Goal: Transaction & Acquisition: Purchase product/service

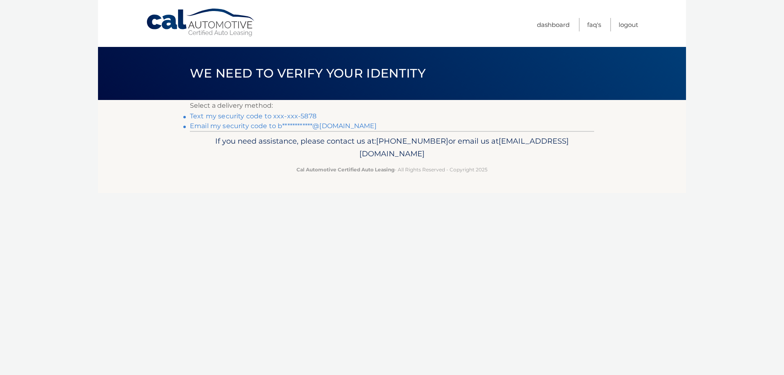
click at [332, 125] on link "**********" at bounding box center [283, 126] width 187 height 8
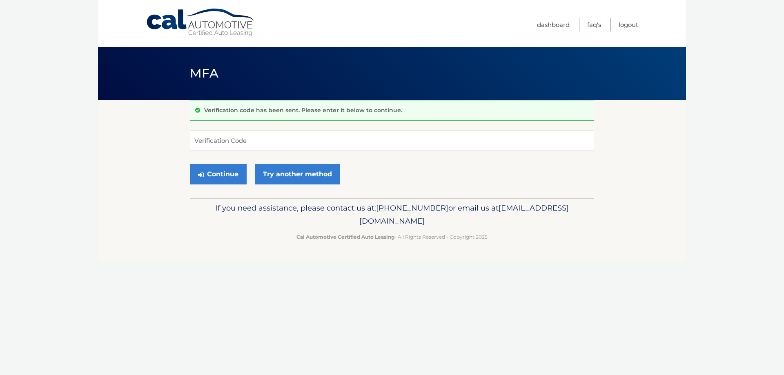
click at [313, 152] on form "Verification Code Continue Try another method" at bounding box center [392, 160] width 404 height 58
click at [313, 145] on input "Verification Code" at bounding box center [392, 141] width 404 height 20
type input "971249"
click at [190, 164] on button "Continue" at bounding box center [218, 174] width 57 height 20
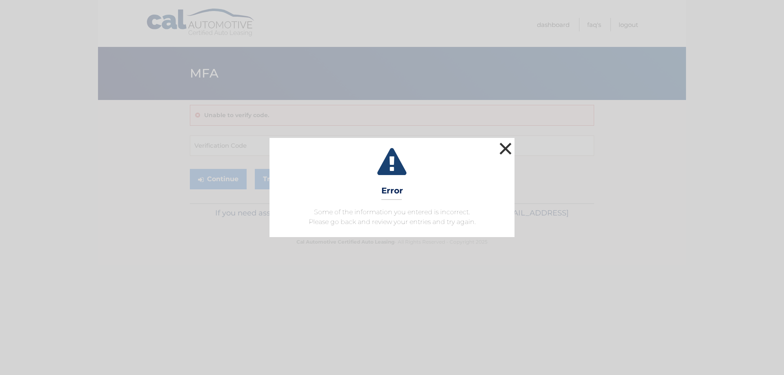
click at [506, 152] on button "×" at bounding box center [505, 148] width 16 height 16
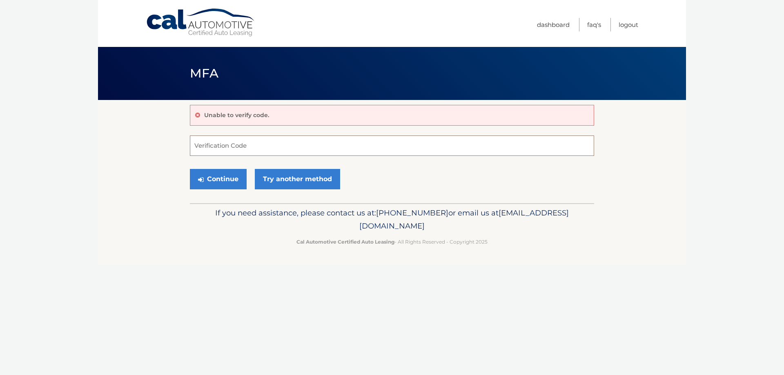
click at [394, 143] on input "Verification Code" at bounding box center [392, 146] width 404 height 20
click at [391, 140] on input "Verification Code" at bounding box center [392, 146] width 404 height 20
type input "971249"
click at [212, 183] on button "Continue" at bounding box center [218, 179] width 57 height 20
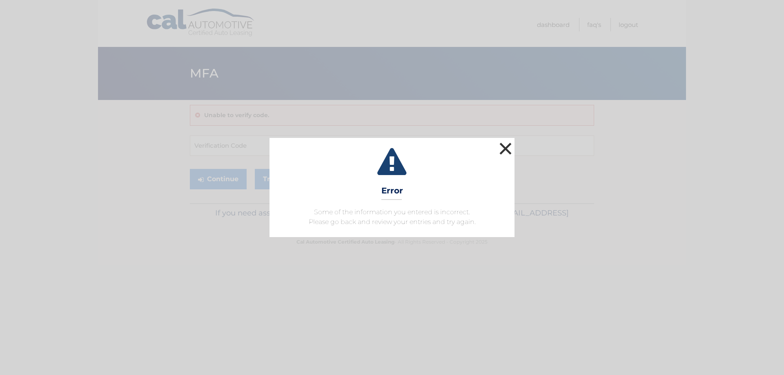
click at [506, 149] on button "×" at bounding box center [505, 148] width 16 height 16
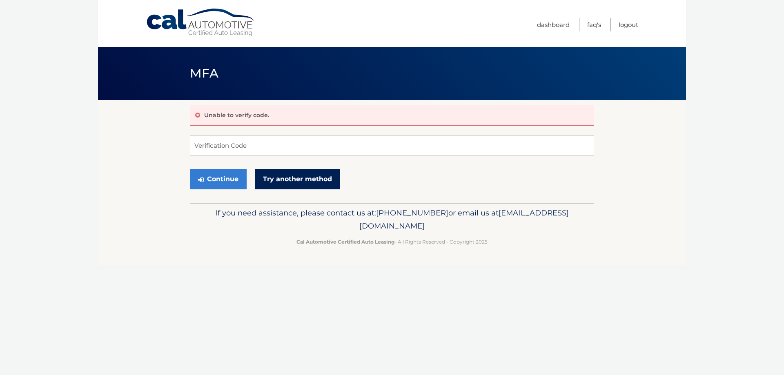
click at [285, 187] on link "Try another method" at bounding box center [297, 179] width 85 height 20
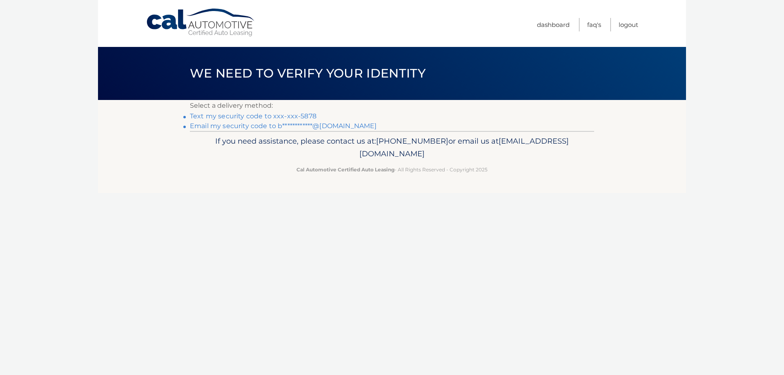
click at [296, 116] on link "Text my security code to xxx-xxx-5878" at bounding box center [253, 116] width 127 height 8
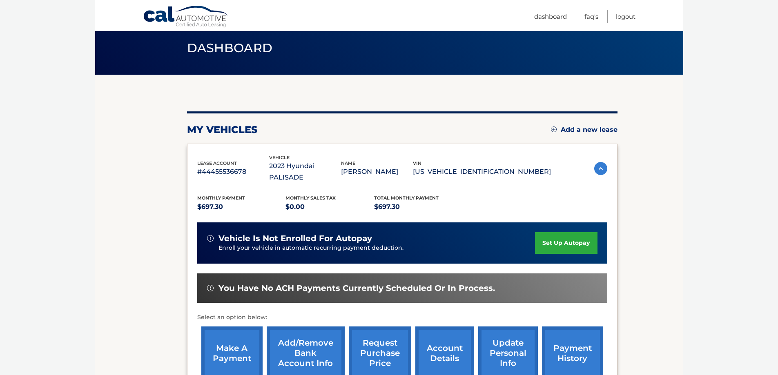
scroll to position [120, 0]
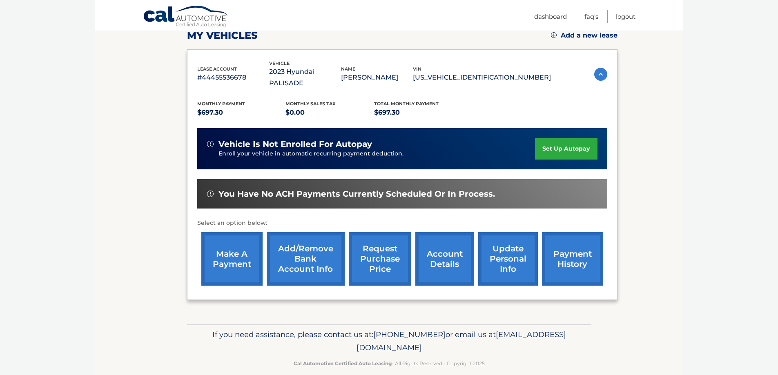
click at [225, 247] on link "make a payment" at bounding box center [231, 258] width 61 height 53
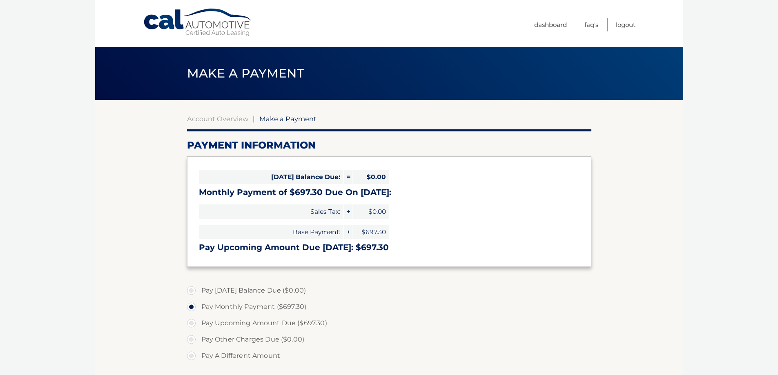
select select "YmY2YzY4ZGYtMWViYS00MDc0LTk4OTAtZDdjYjk2OTVlZjM2"
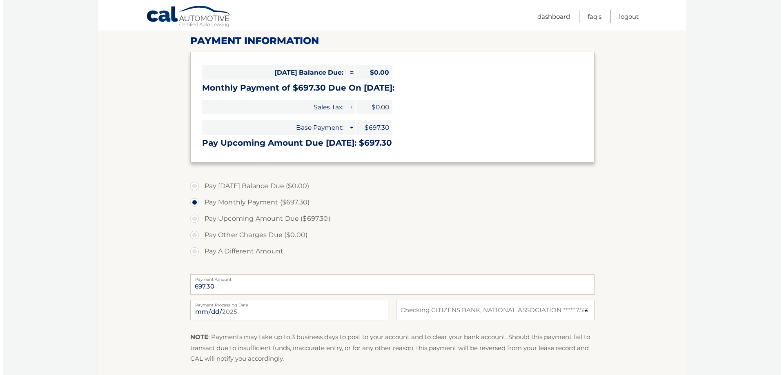
scroll to position [123, 0]
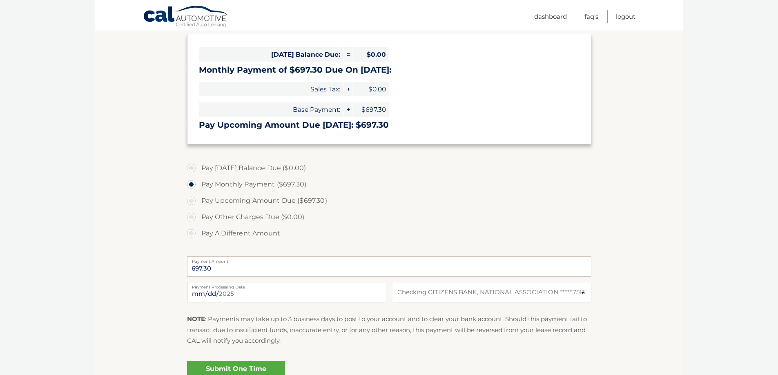
click at [234, 288] on label "Payment Processing Date" at bounding box center [286, 285] width 198 height 7
click at [234, 288] on input "[DATE]" at bounding box center [286, 292] width 198 height 20
click at [206, 290] on input "[DATE]" at bounding box center [286, 292] width 198 height 20
type input "[DATE]"
click at [261, 364] on link "Submit One Time Payment" at bounding box center [236, 374] width 98 height 26
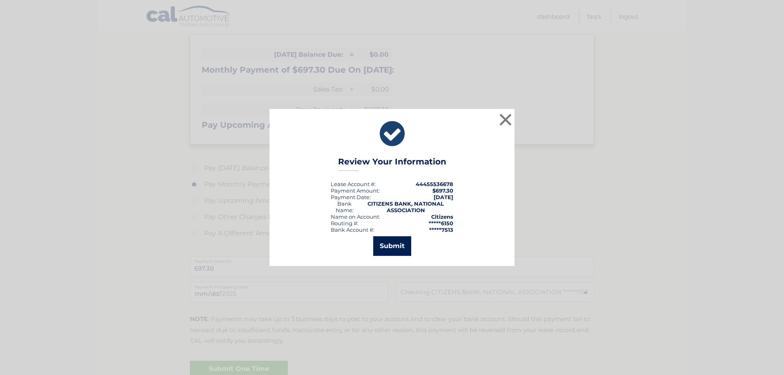
click at [393, 248] on button "Submit" at bounding box center [392, 246] width 38 height 20
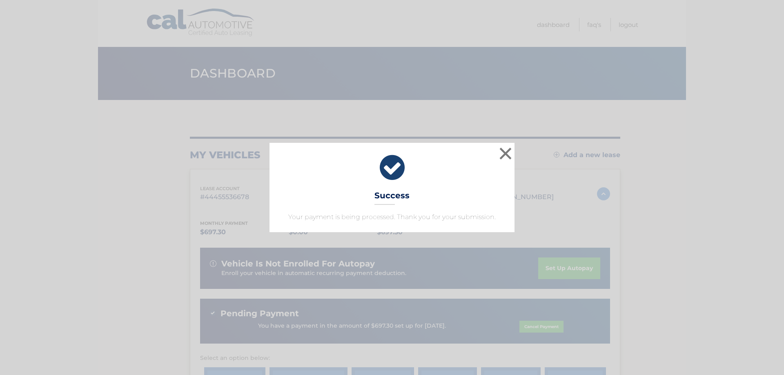
click at [509, 110] on div "× Success Your payment is being processed. Thank you for your submission. Loadi…" at bounding box center [392, 187] width 784 height 375
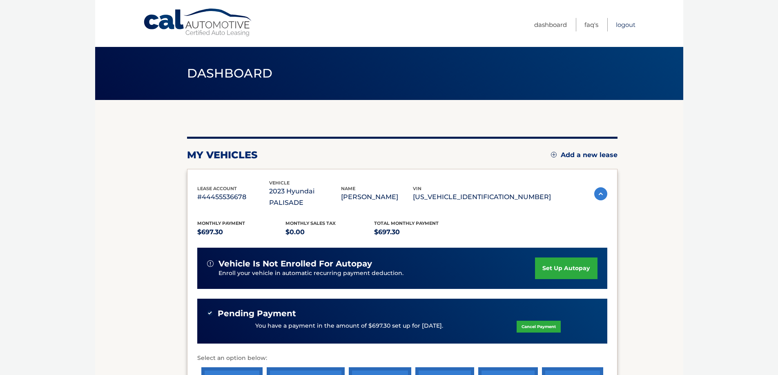
click at [629, 27] on link "Logout" at bounding box center [626, 24] width 20 height 13
